Goal: Information Seeking & Learning: Learn about a topic

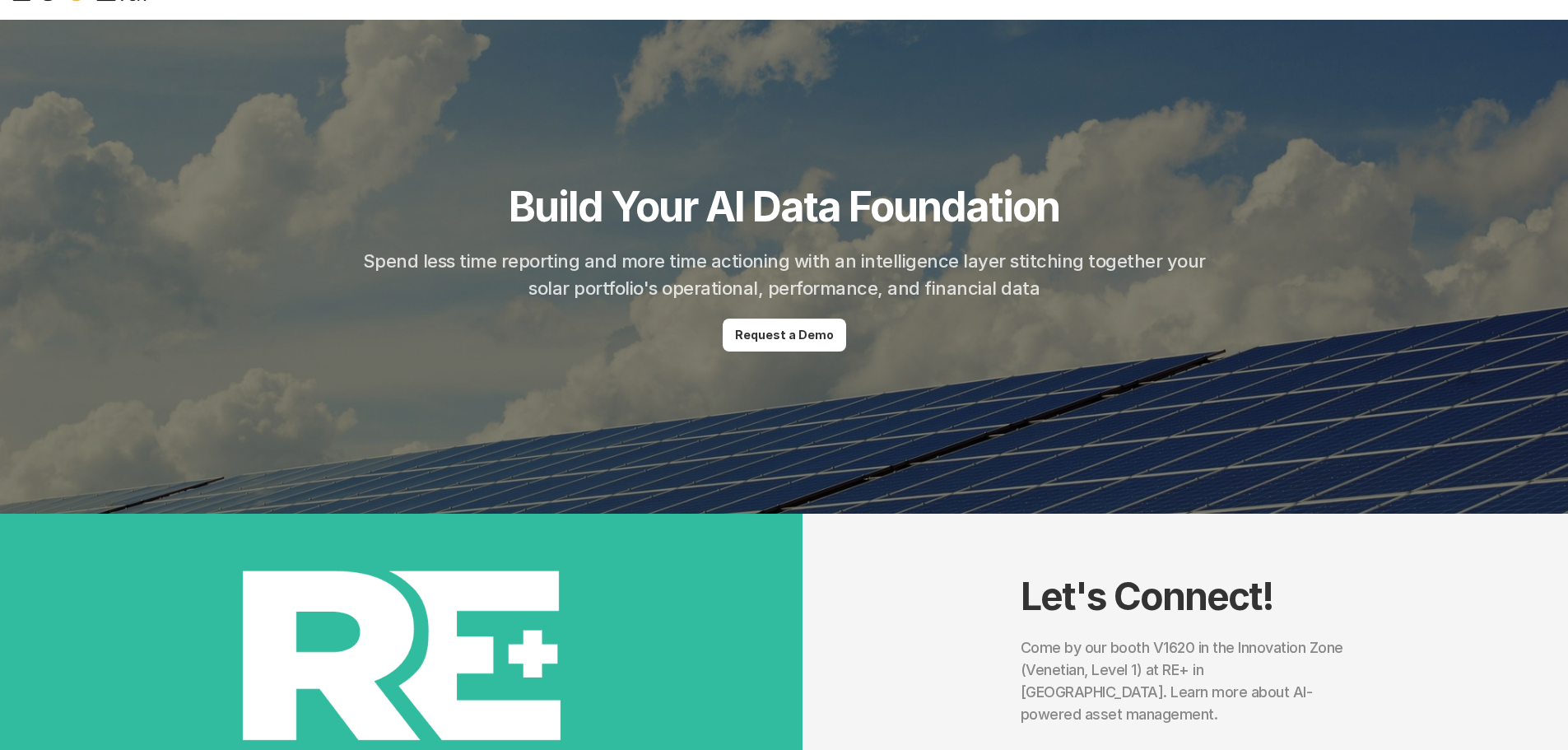
scroll to position [184, 0]
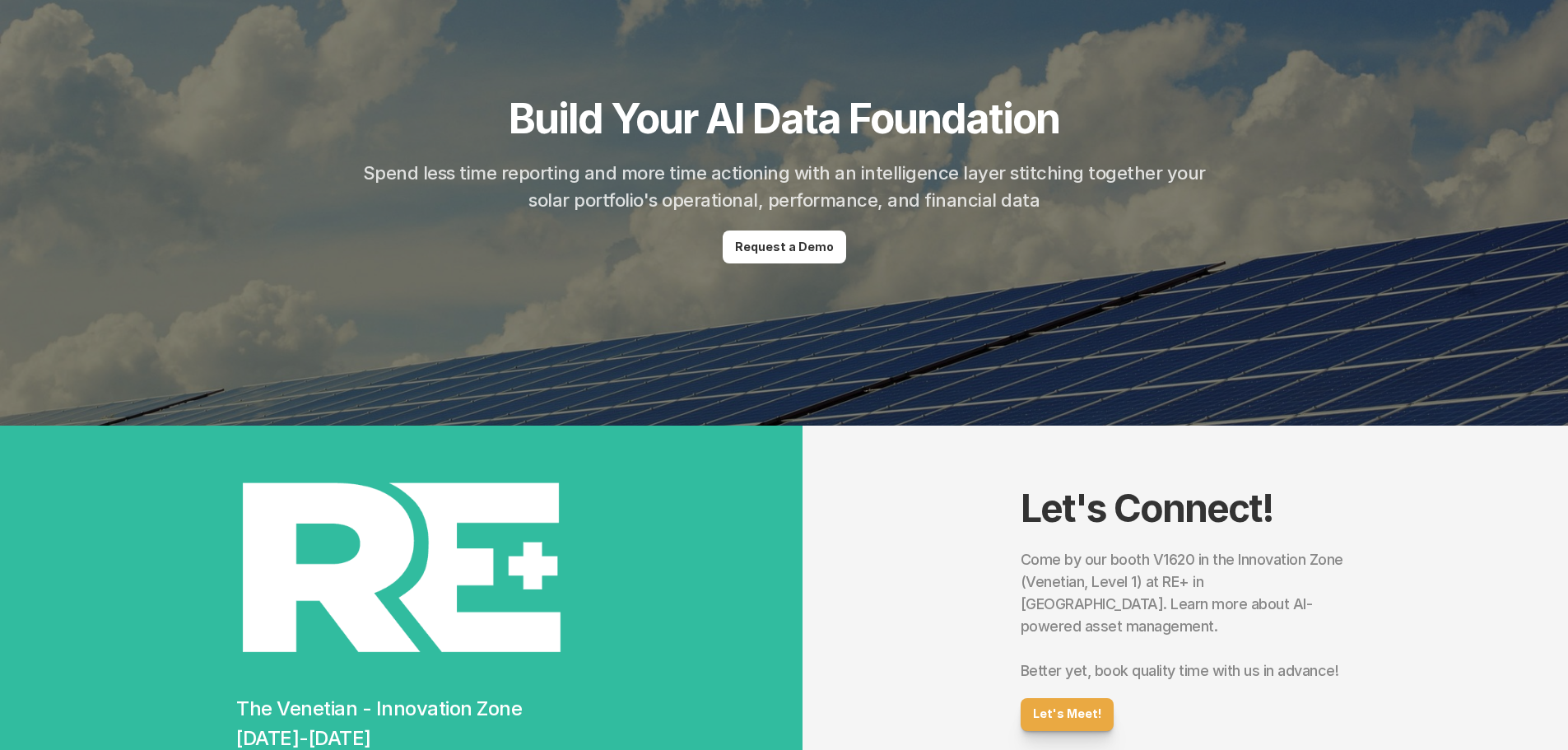
click at [1119, 342] on div at bounding box center [784, 178] width 1568 height 494
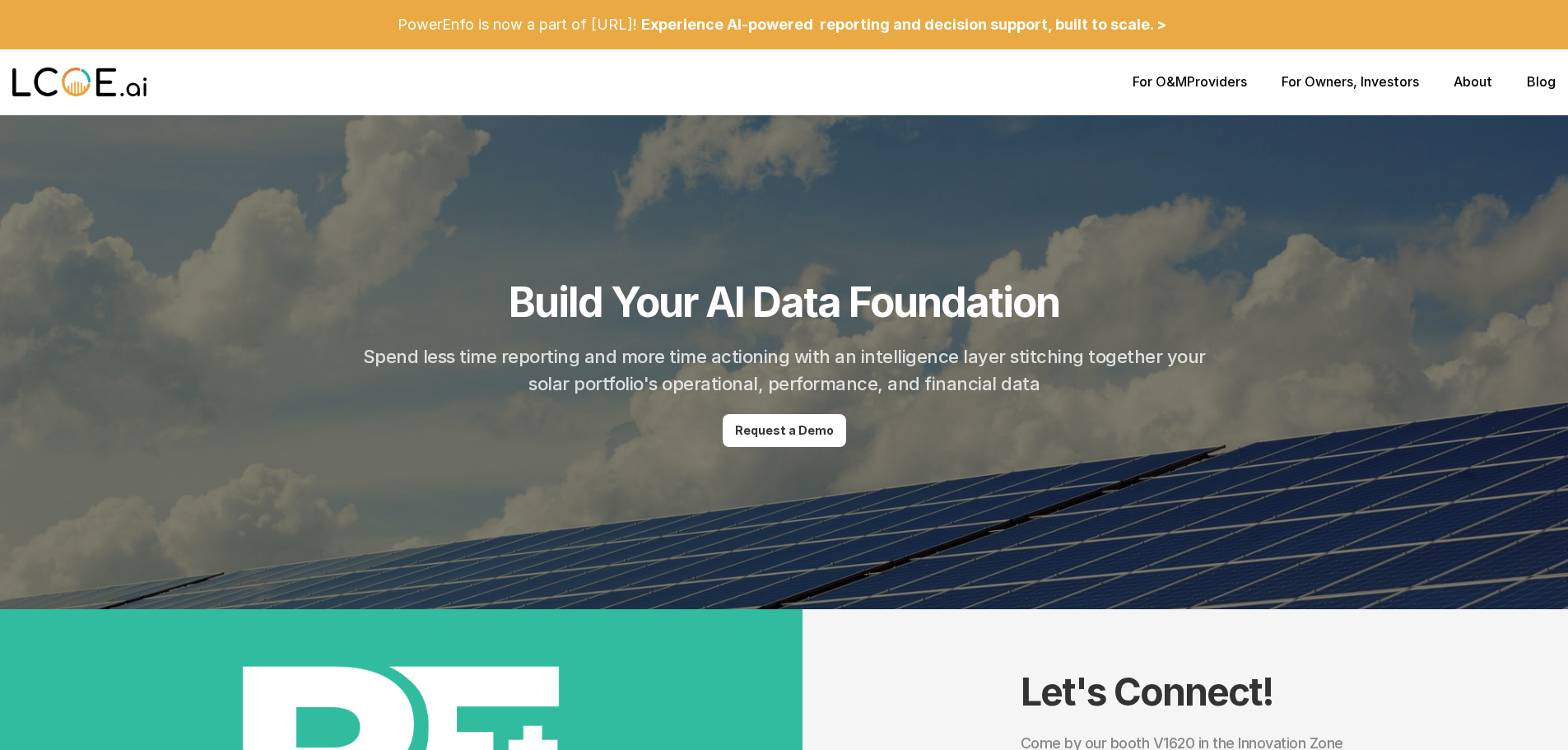
click at [1484, 80] on link "About" at bounding box center [1473, 81] width 39 height 17
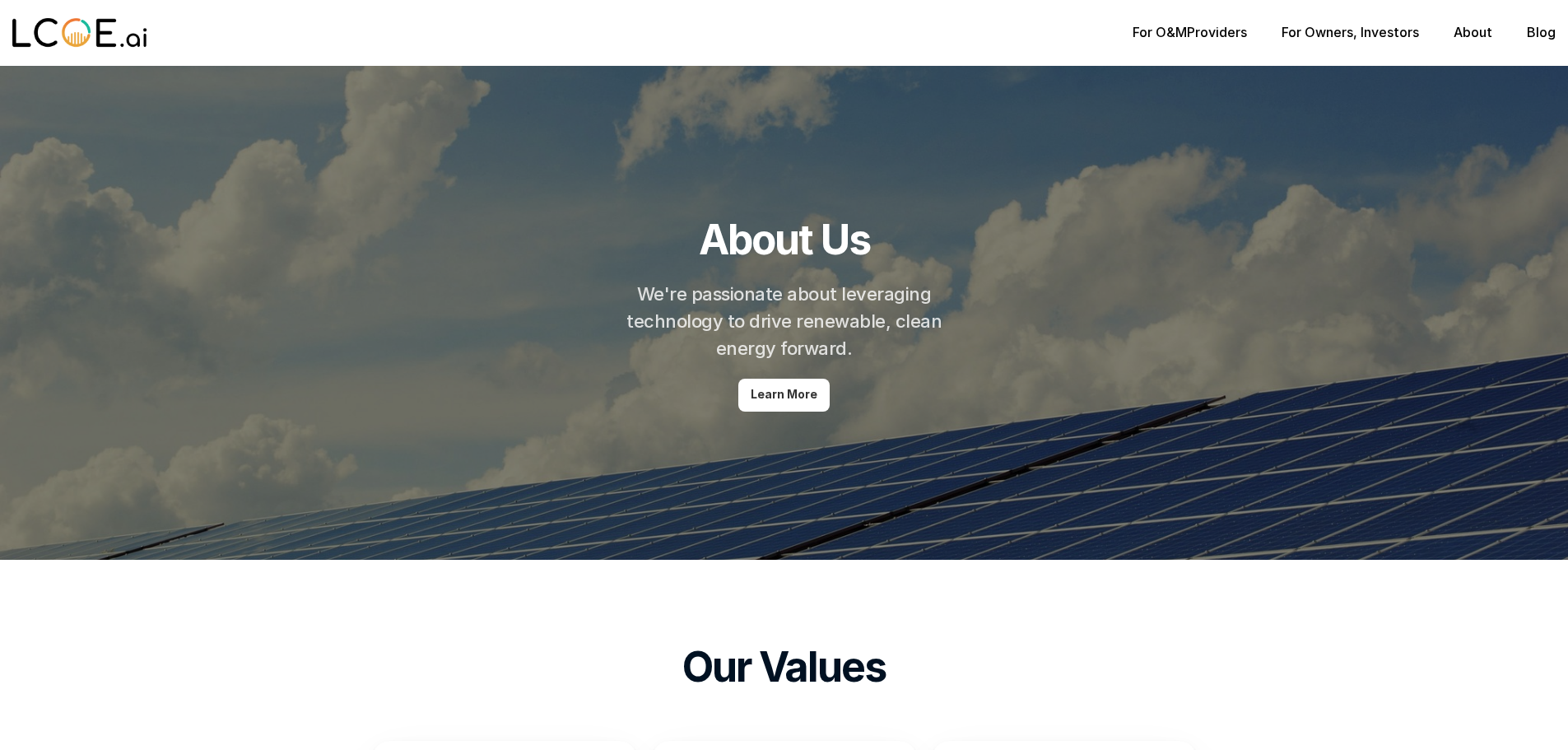
click at [1465, 39] on link "About" at bounding box center [1473, 31] width 39 height 17
click at [1327, 29] on link "For Owners" at bounding box center [1317, 31] width 71 height 17
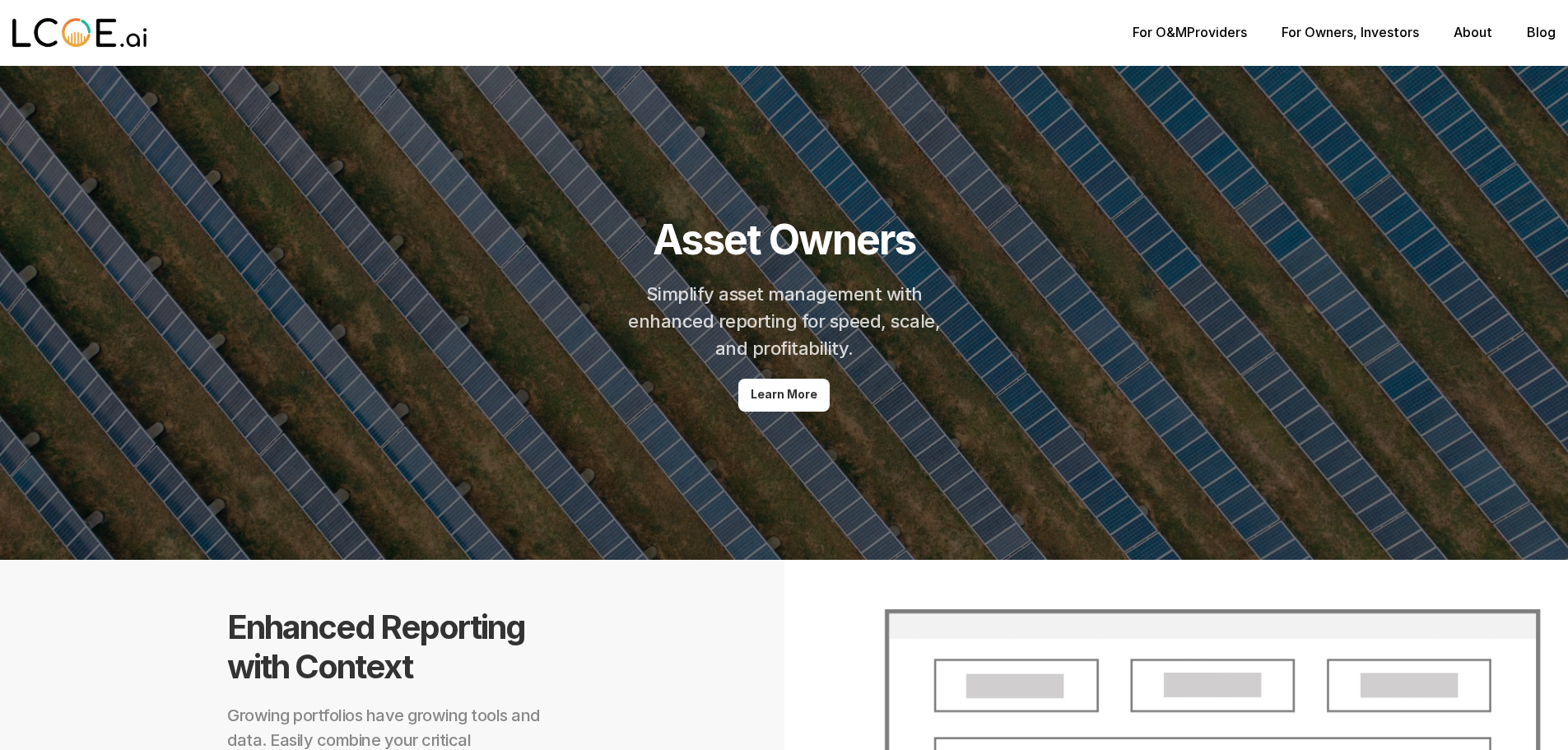
click at [1472, 28] on link "About" at bounding box center [1473, 31] width 39 height 17
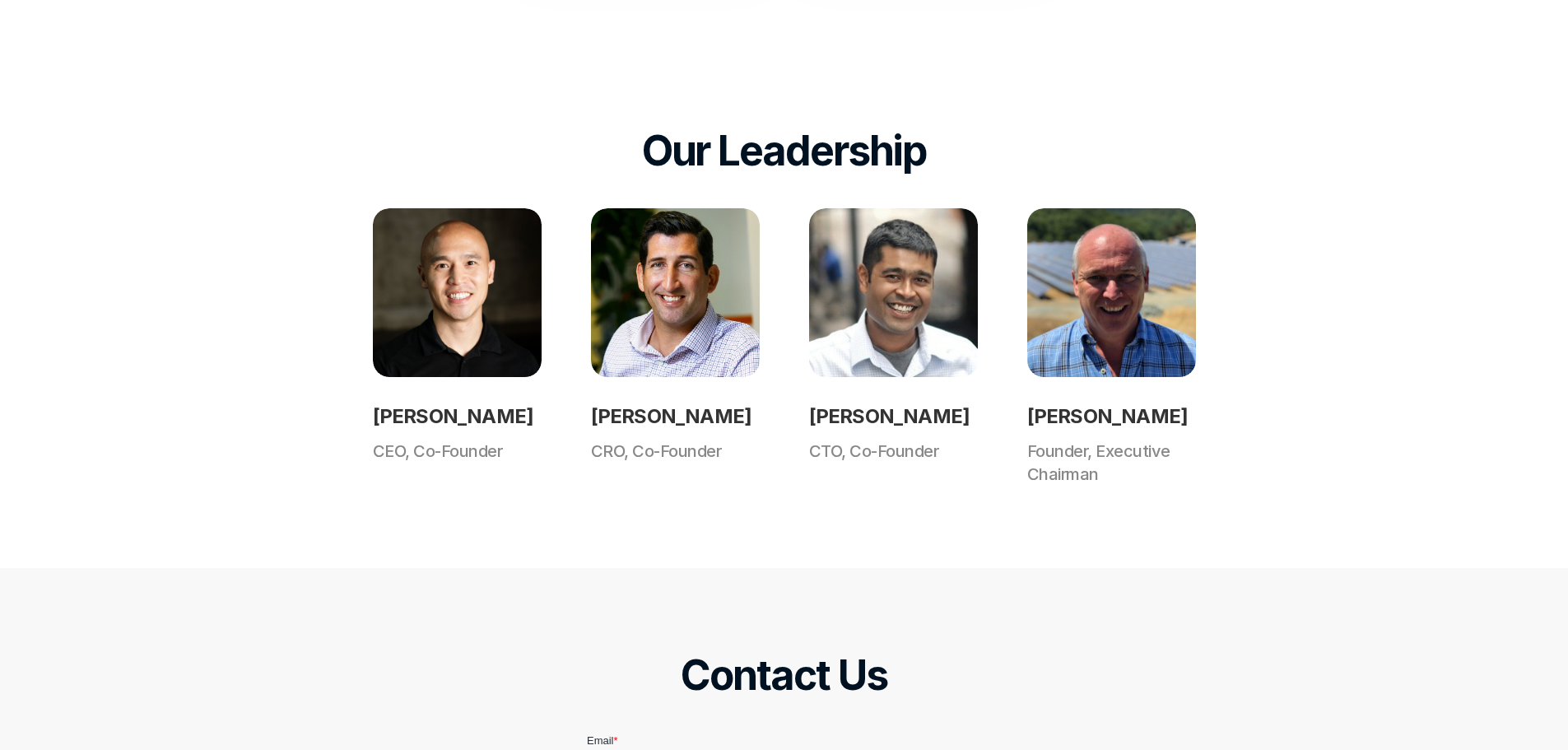
scroll to position [1241, 0]
click at [400, 410] on h2 "[PERSON_NAME]" at bounding box center [457, 416] width 169 height 29
copy h2 "[PERSON_NAME]"
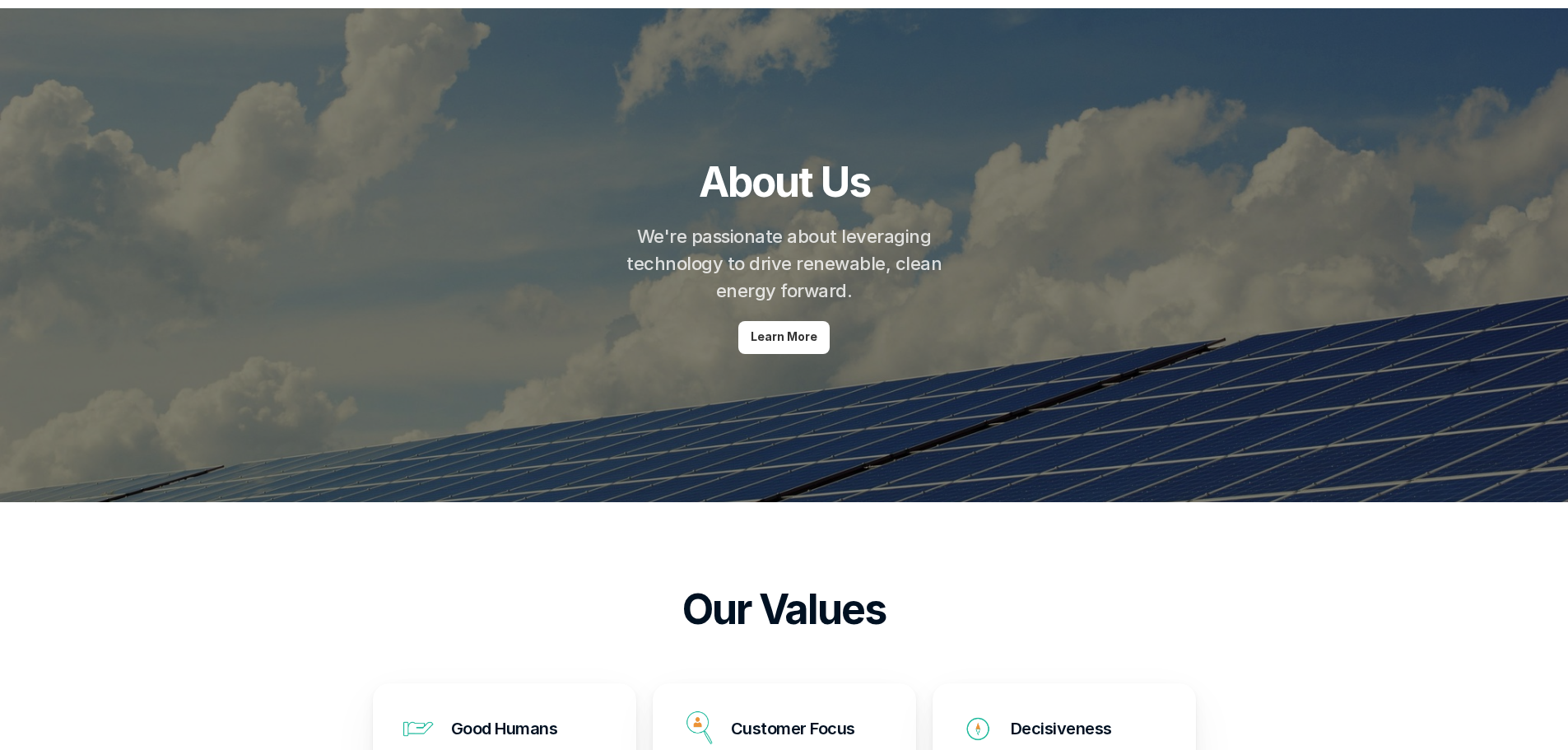
scroll to position [0, 0]
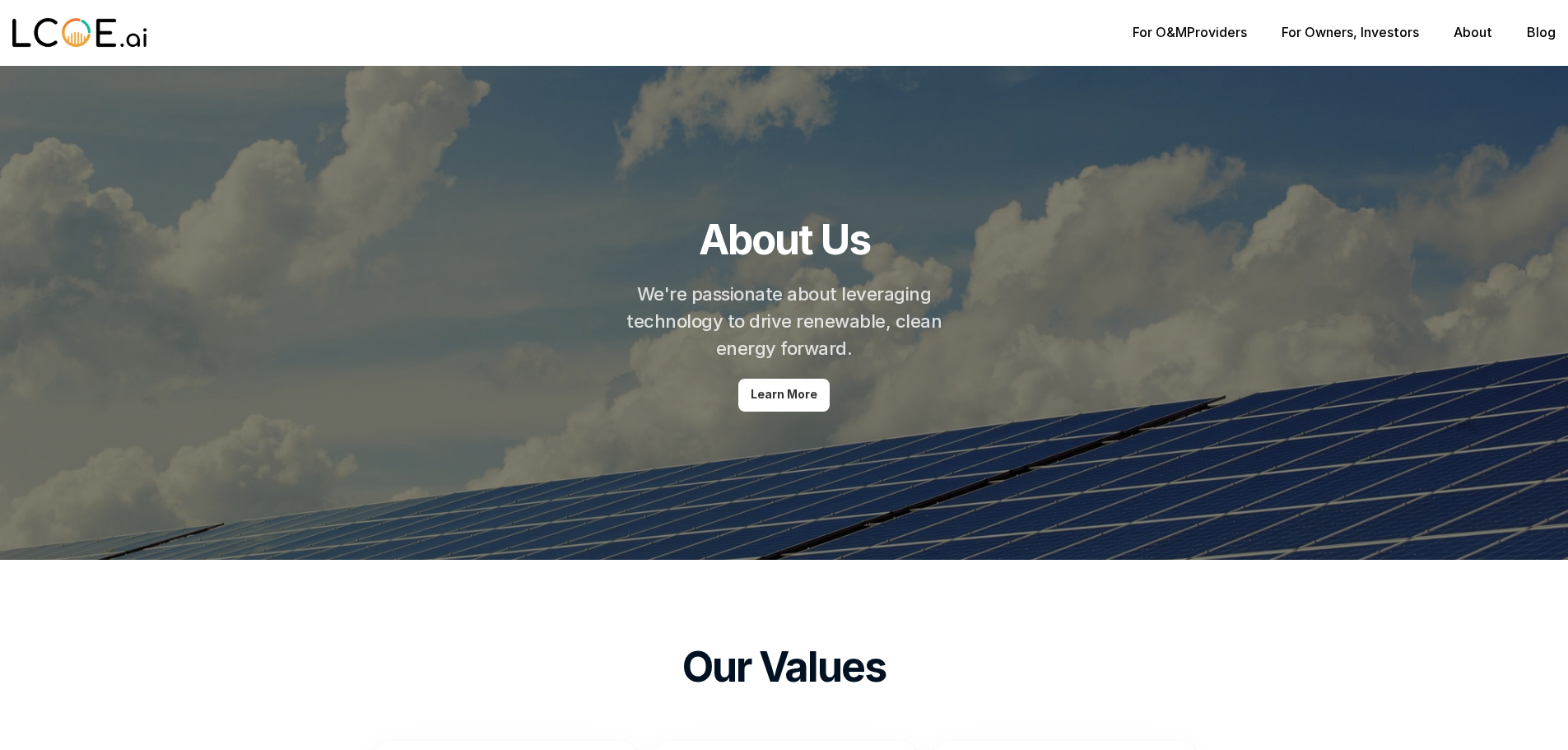
click at [1545, 33] on link "Blog" at bounding box center [1541, 31] width 28 height 17
click at [1467, 28] on link "About" at bounding box center [1473, 31] width 39 height 17
click at [1163, 31] on link "For O&M" at bounding box center [1160, 31] width 55 height 17
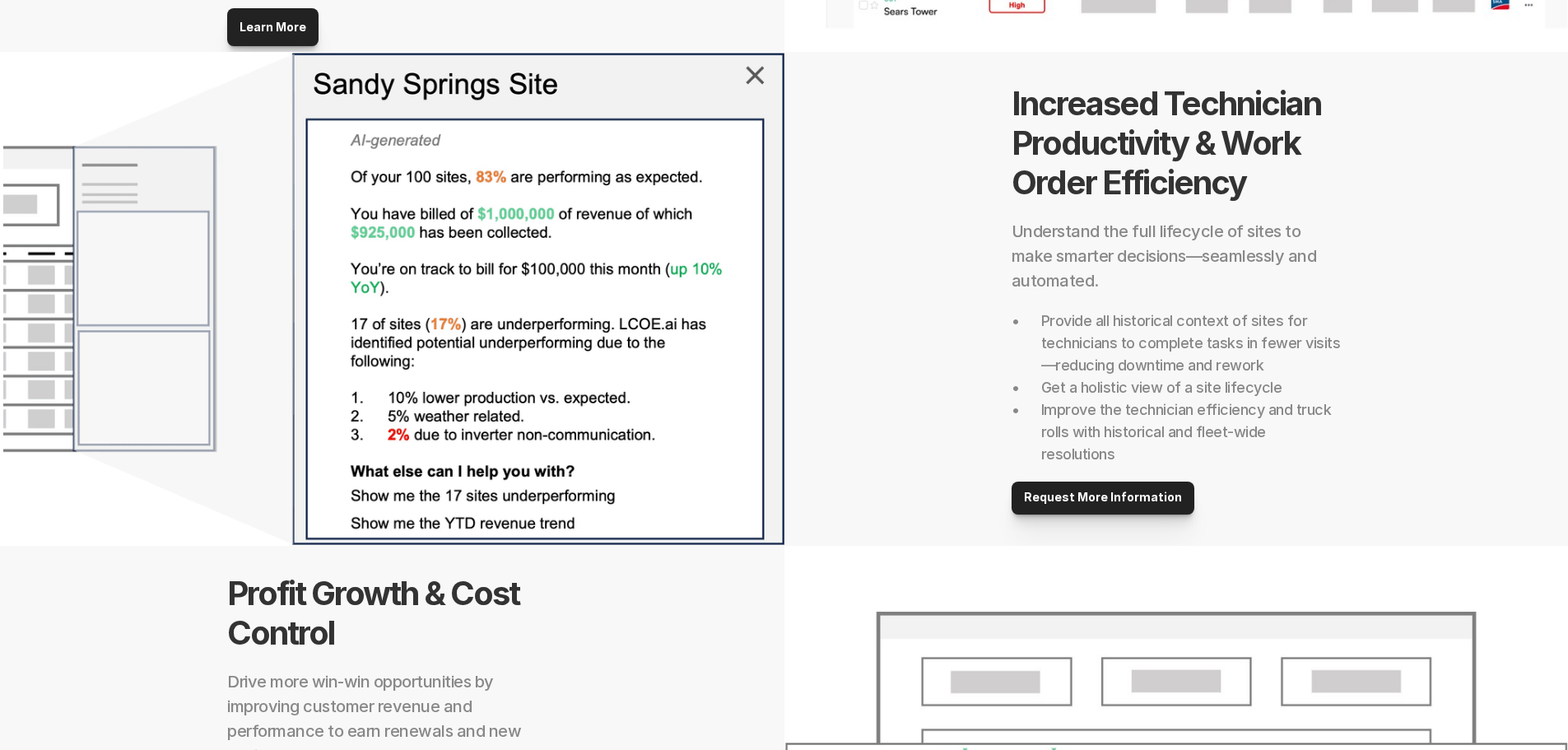
scroll to position [1002, 0]
drag, startPoint x: 880, startPoint y: 399, endPoint x: 857, endPoint y: 465, distance: 69.9
click at [857, 465] on div "Increased Technician Productivity & Work Order Efficiency Understand the full l…" at bounding box center [1177, 297] width 784 height 494
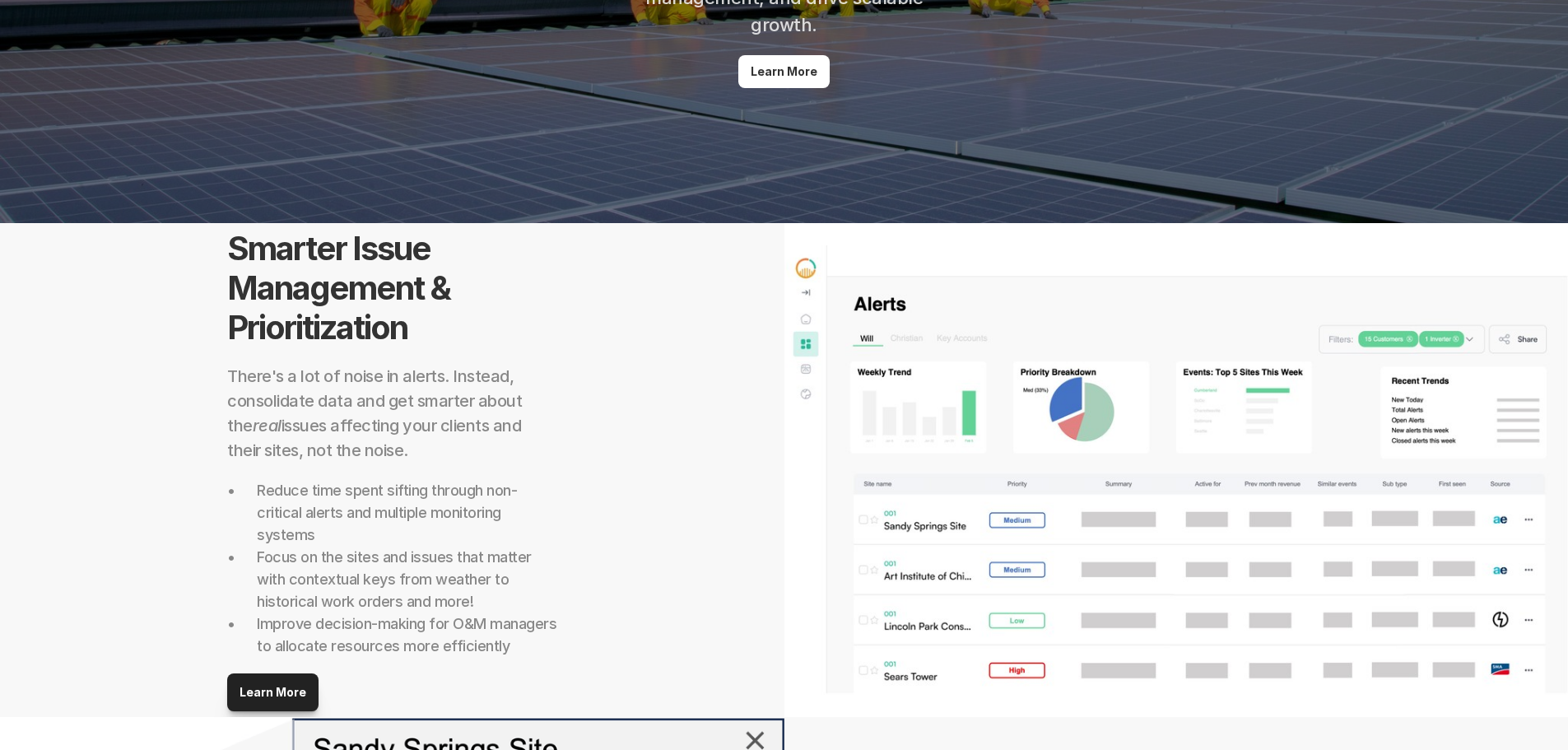
scroll to position [0, 0]
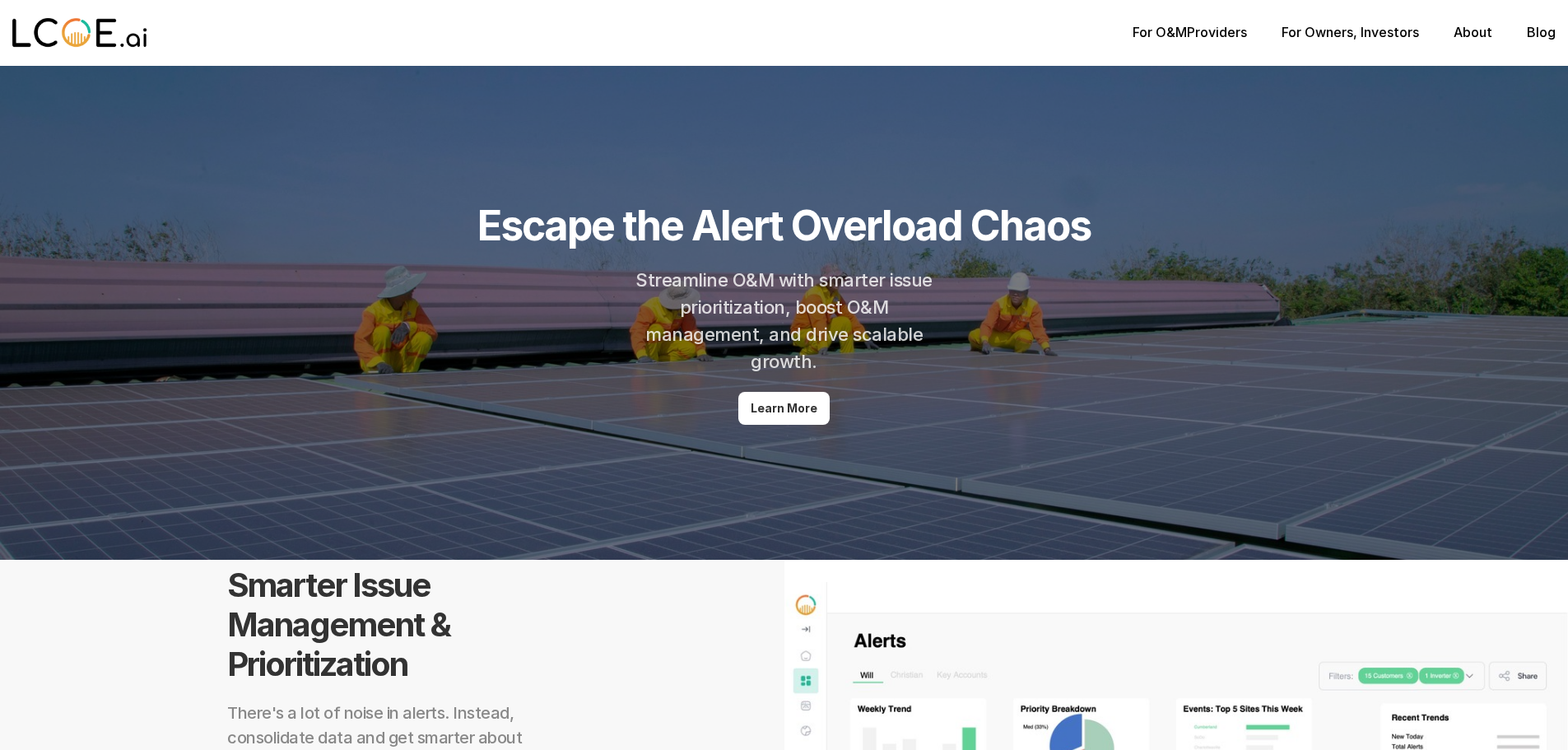
click at [1334, 33] on link "For Owners" at bounding box center [1317, 31] width 71 height 17
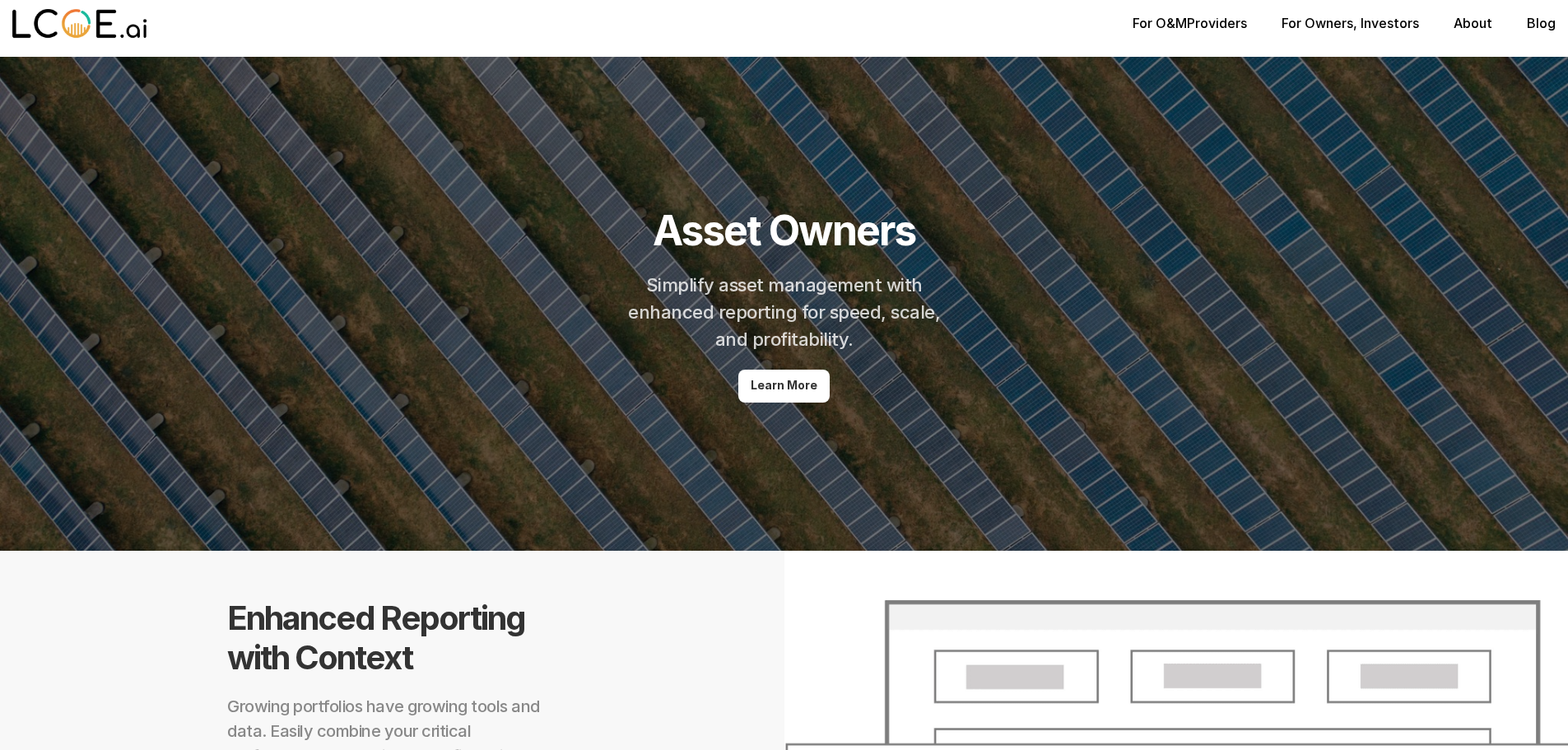
scroll to position [8, 0]
